Goal: Download file/media

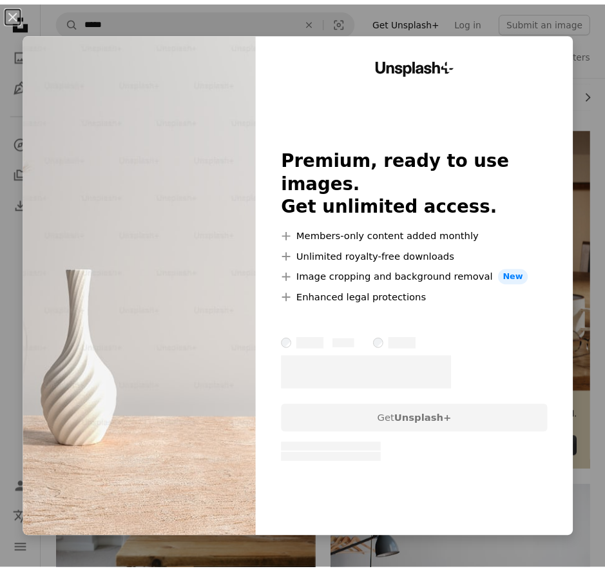
scroll to position [193, 0]
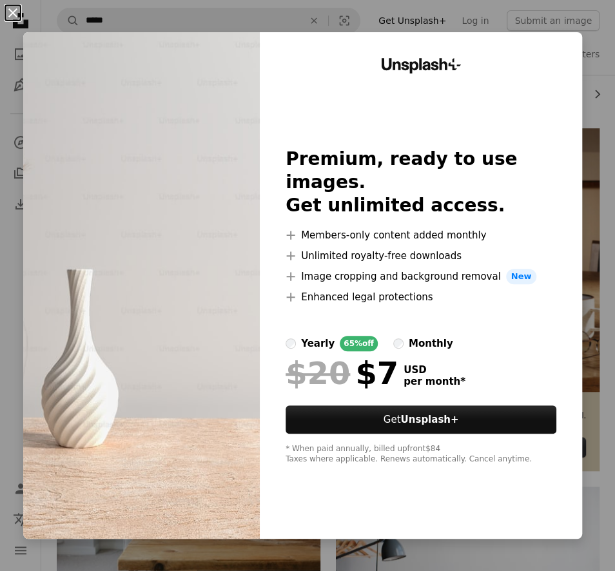
click at [12, 11] on button "An X shape" at bounding box center [12, 12] width 15 height 15
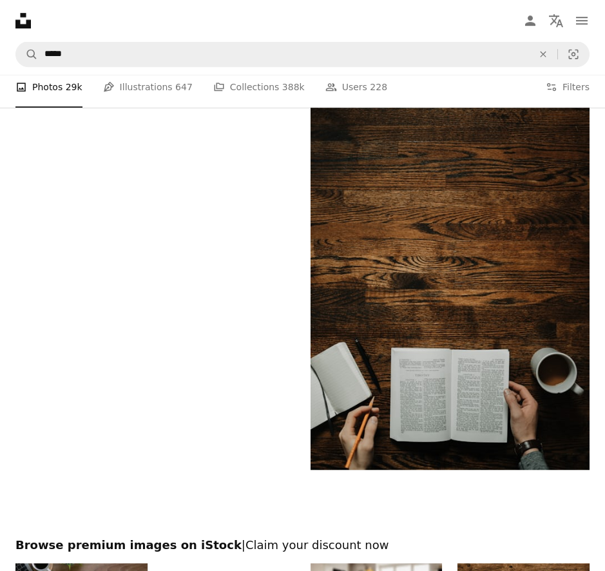
scroll to position [3666, 0]
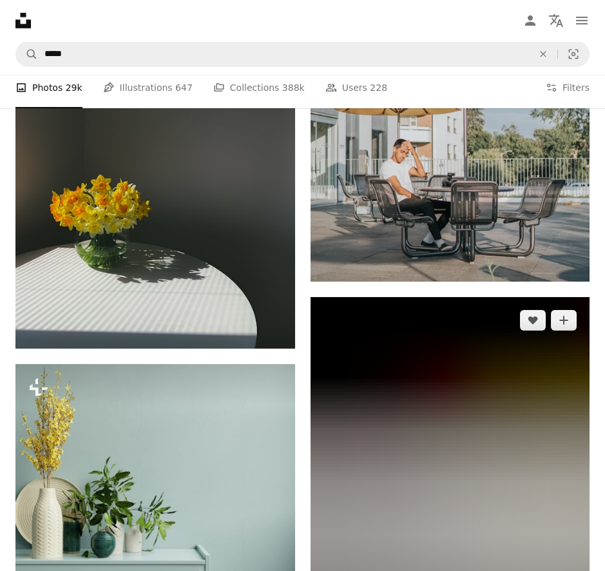
scroll to position [17969, 0]
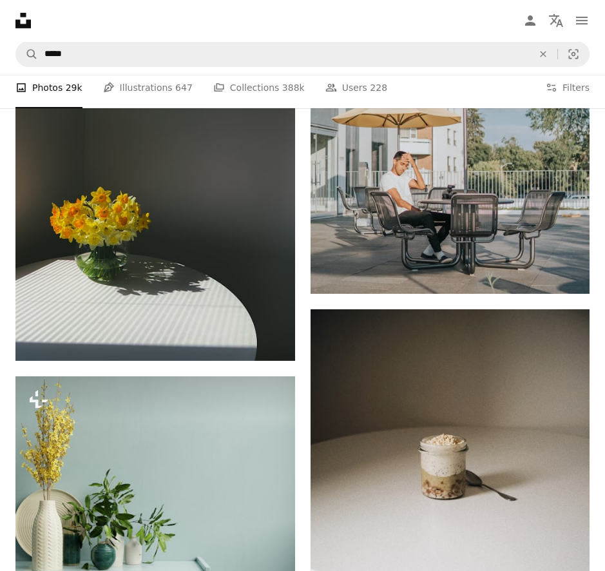
click at [0, 0] on link "Log in" at bounding box center [0, 0] width 0 height 0
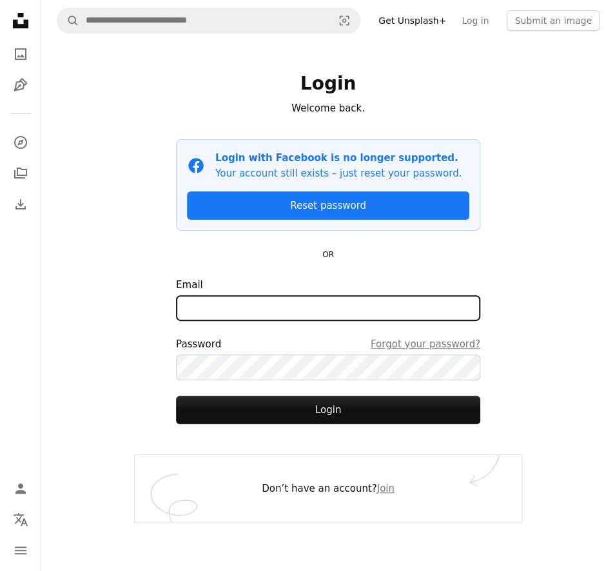
click at [331, 302] on input "Email" at bounding box center [328, 308] width 304 height 26
type input "**********"
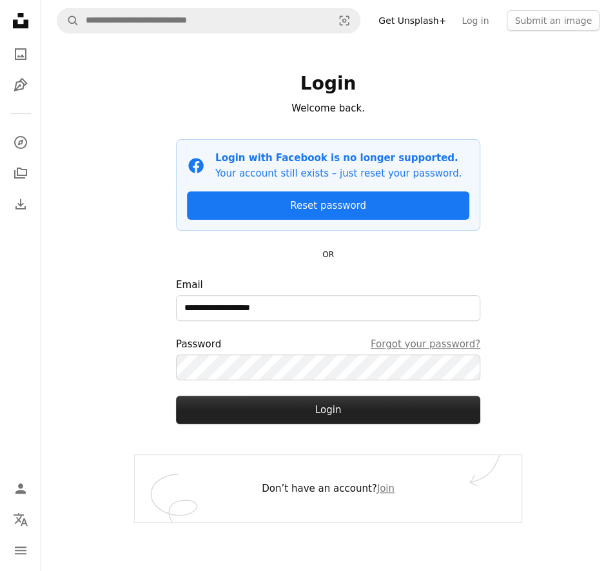
click at [331, 410] on button "Login" at bounding box center [328, 410] width 304 height 28
